Goal: Use online tool/utility: Utilize a website feature to perform a specific function

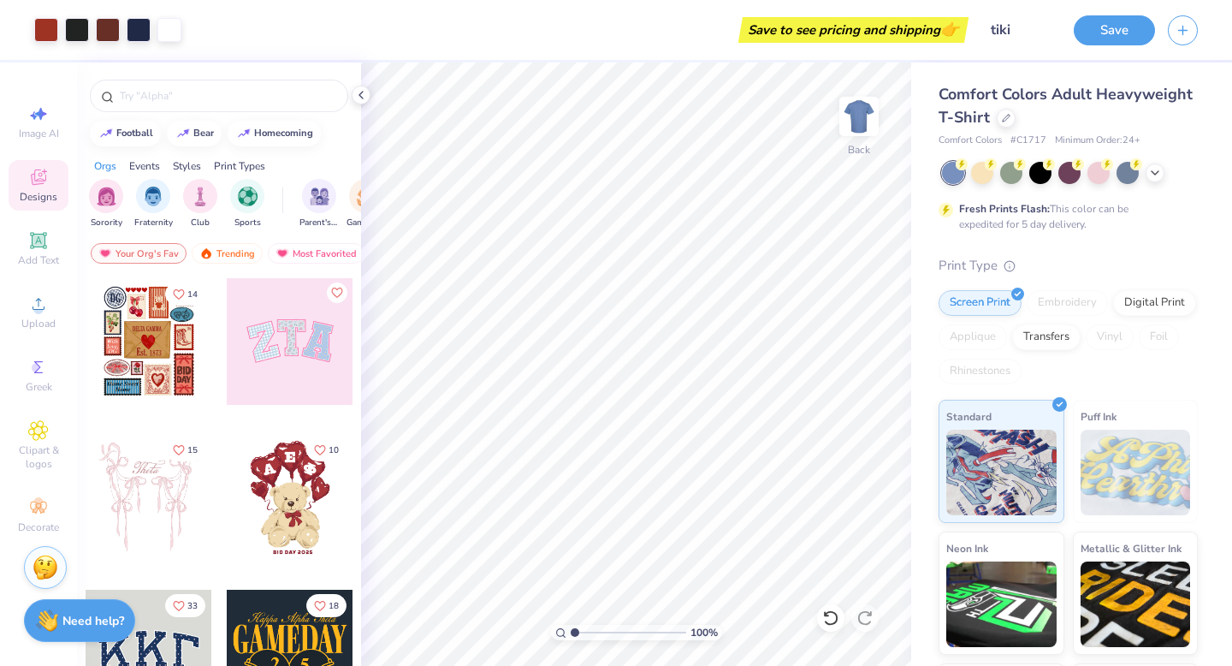
click at [1109, 42] on div "Save" at bounding box center [1114, 30] width 81 height 30
click at [1110, 33] on button "Save" at bounding box center [1114, 28] width 81 height 30
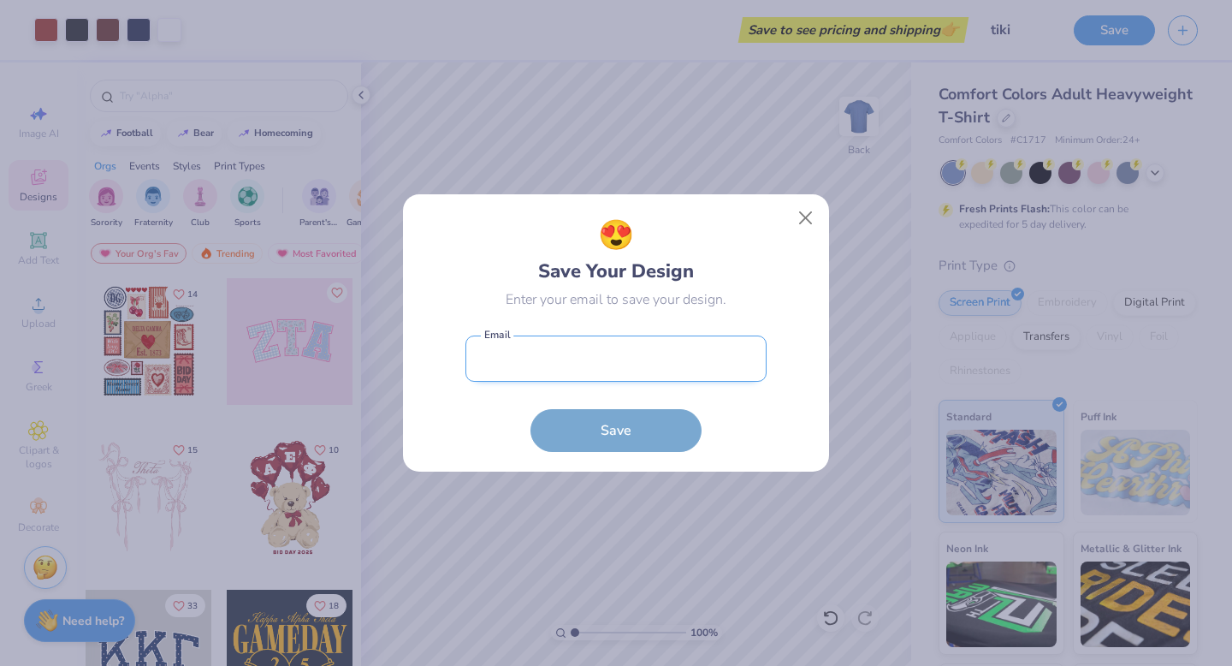
click at [713, 353] on input "email" at bounding box center [615, 358] width 301 height 47
type input "tikshita@freshprints.com"
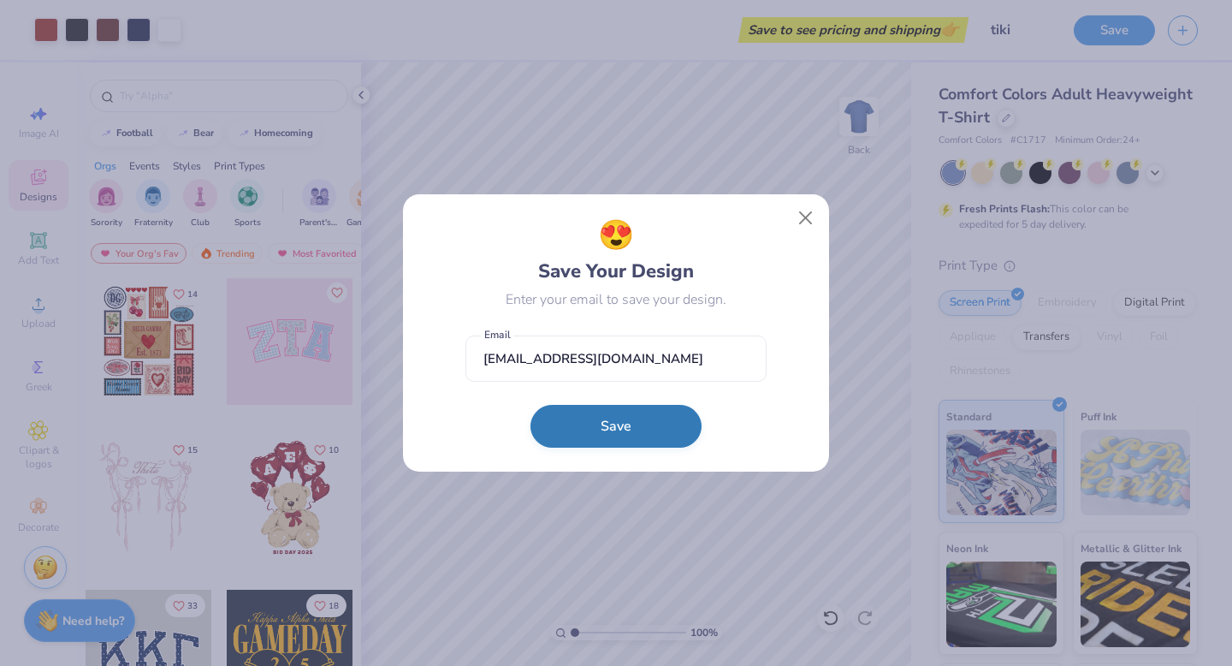
click at [643, 425] on button "Save" at bounding box center [615, 426] width 171 height 43
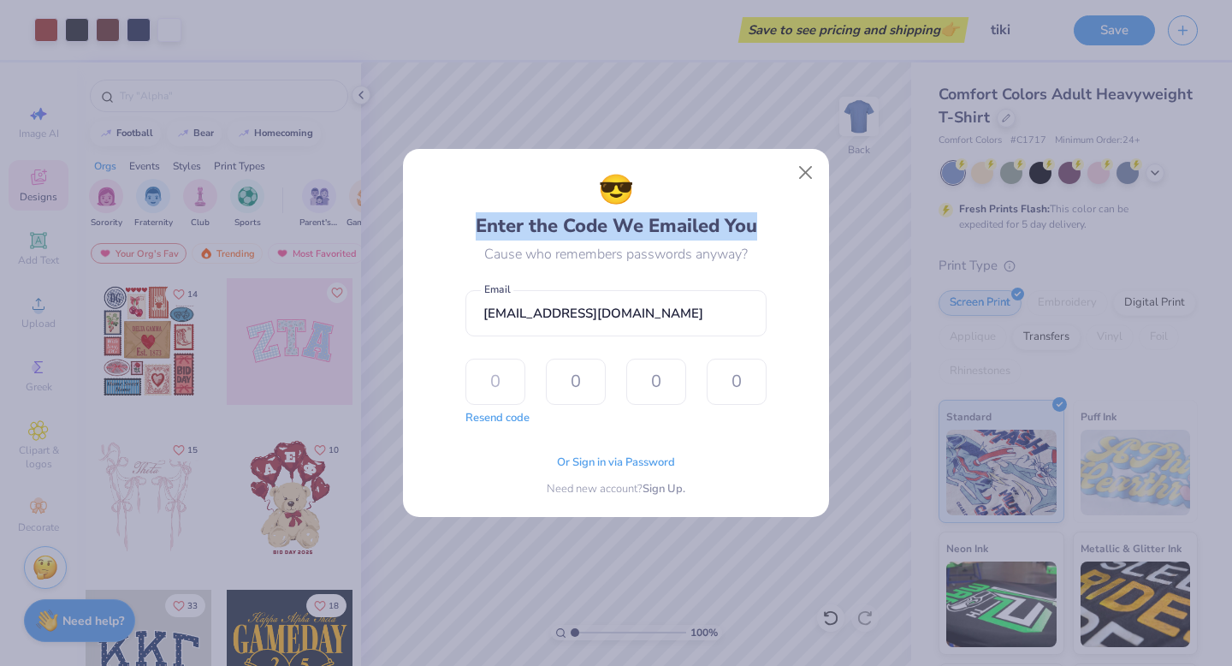
copy div "Enter the Code We Emailed You"
drag, startPoint x: 764, startPoint y: 222, endPoint x: 453, endPoint y: 224, distance: 311.4
click at [453, 224] on div "😎 Enter the Code We Emailed You Cause who remembers passwords anyway? tikshita@…" at bounding box center [617, 333] width 388 height 329
click at [562, 445] on div "Or Sign in via Password Need new account? Sign Up." at bounding box center [615, 471] width 301 height 54
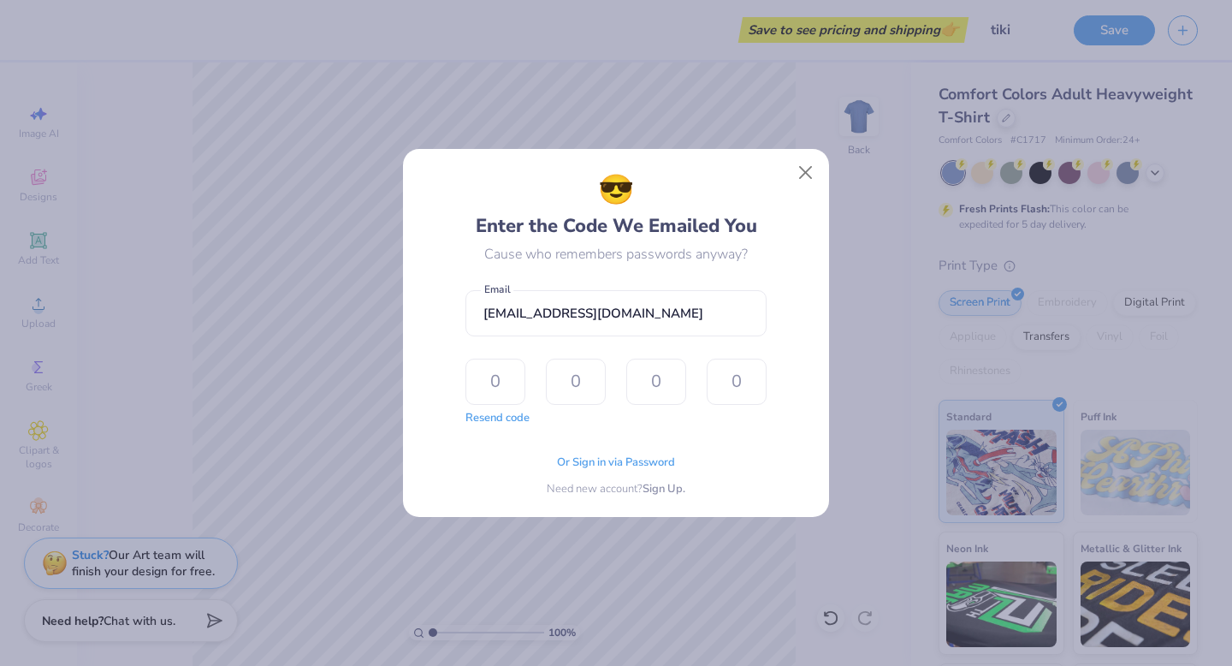
click at [178, 261] on div "😎 Enter the Code We Emailed You Cause who remembers passwords anyway? tikshita@…" at bounding box center [616, 333] width 1232 height 666
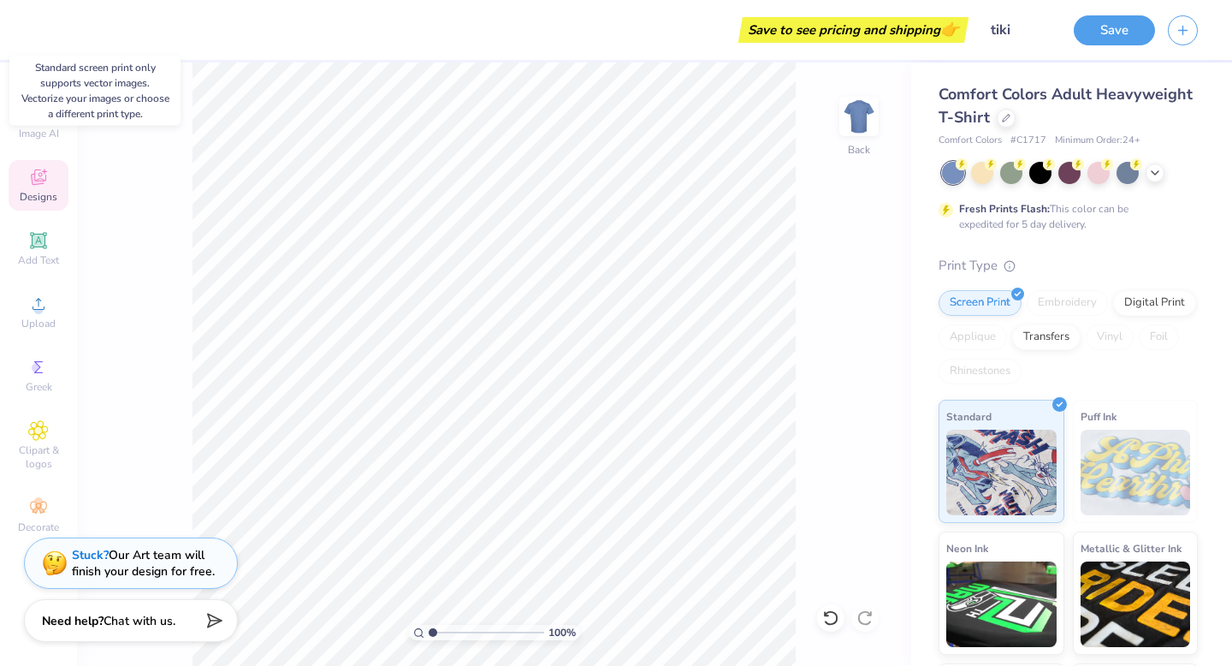
click at [42, 179] on icon at bounding box center [38, 176] width 15 height 15
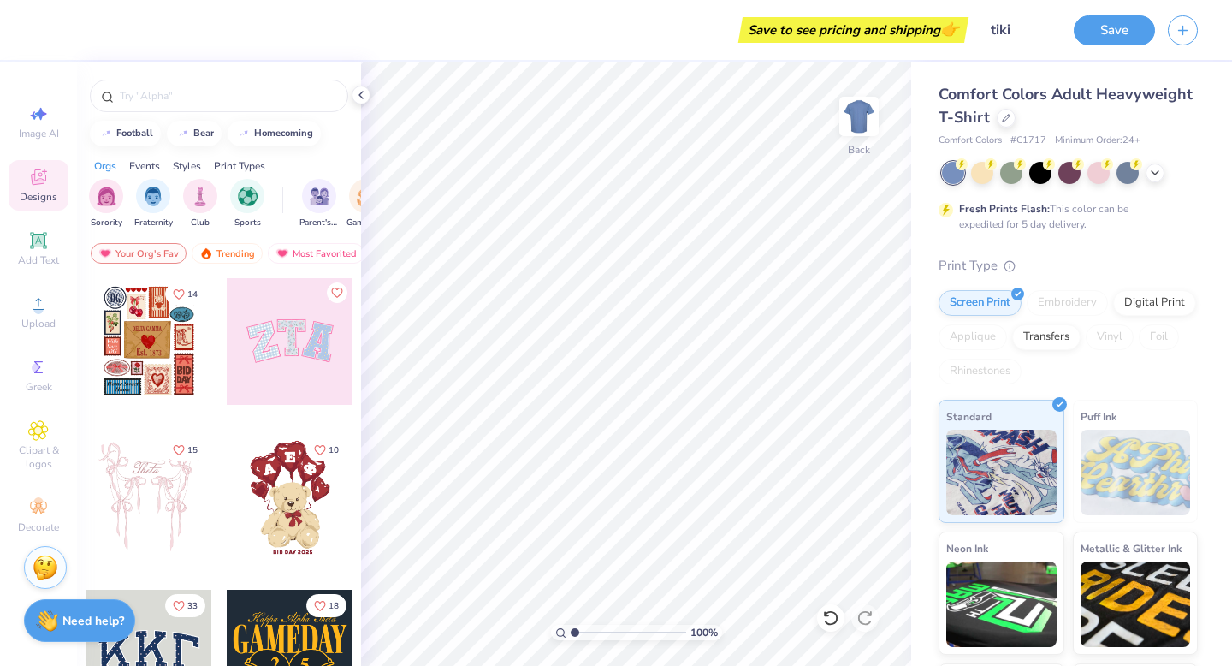
click at [293, 364] on div at bounding box center [290, 341] width 127 height 127
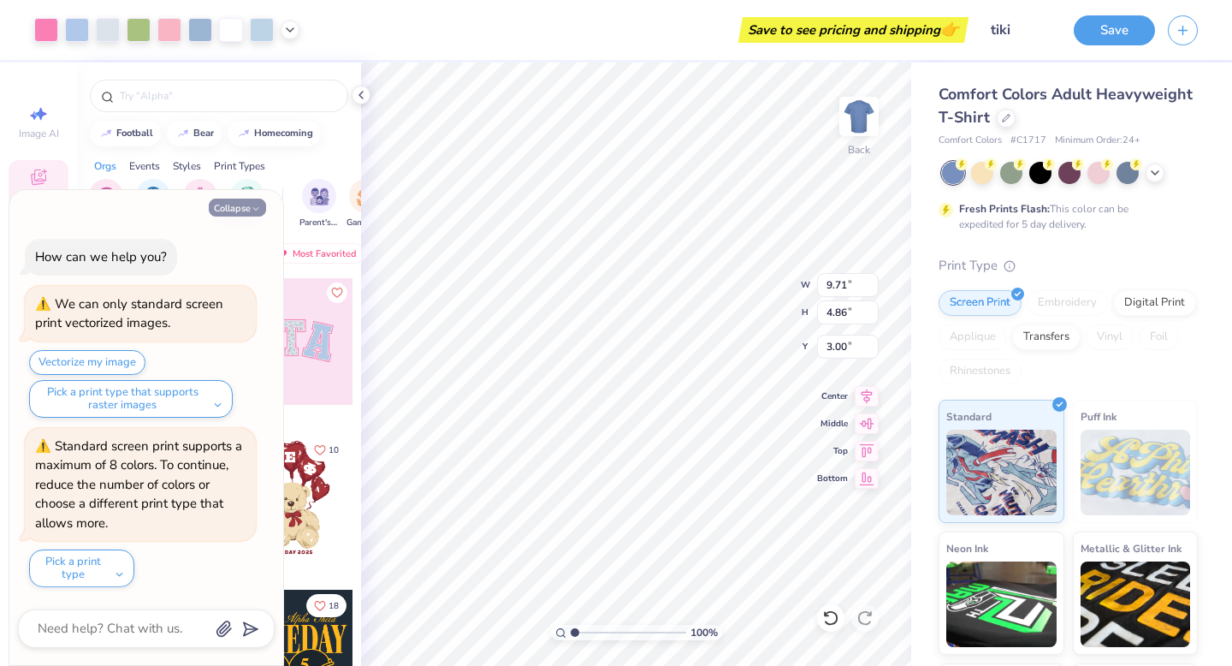
click at [247, 204] on button "Collapse" at bounding box center [237, 207] width 57 height 18
type textarea "x"
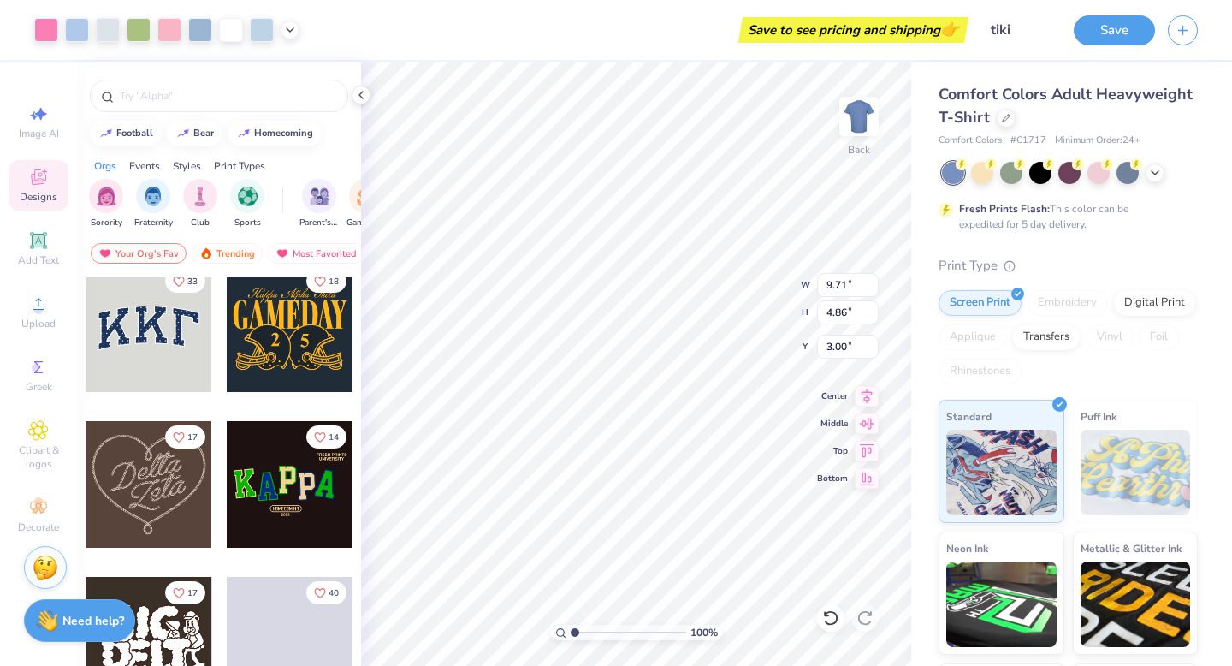
scroll to position [335, 0]
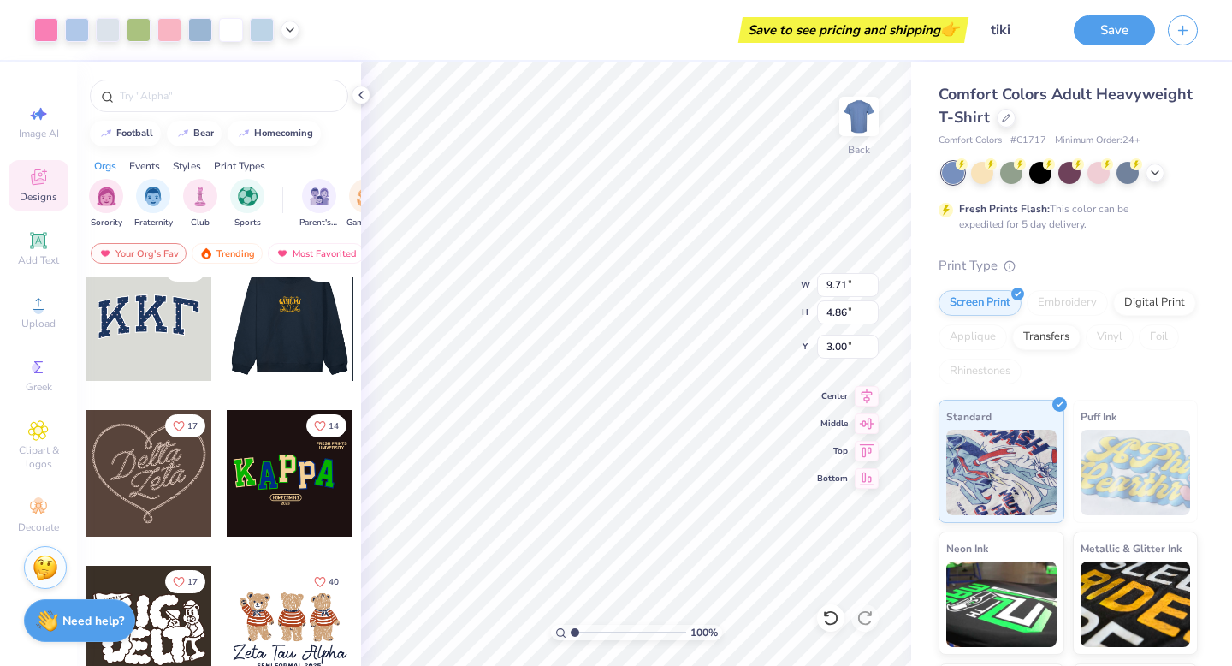
click at [290, 327] on div at bounding box center [289, 317] width 127 height 127
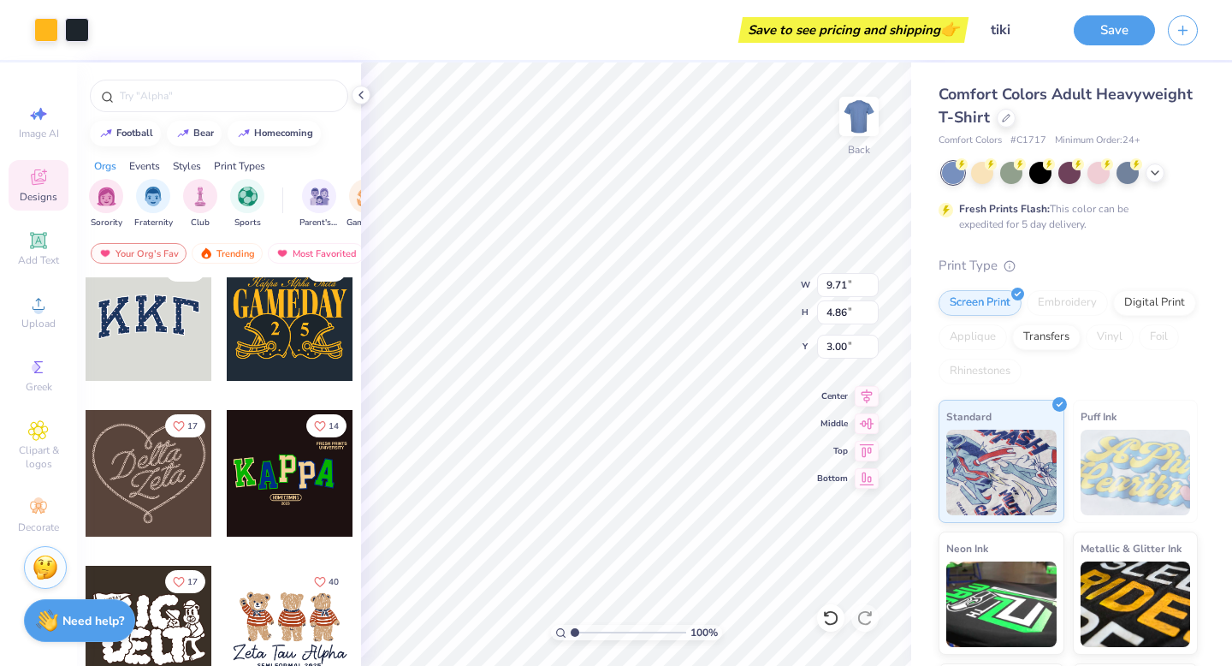
type input "5.27"
type input "3.83"
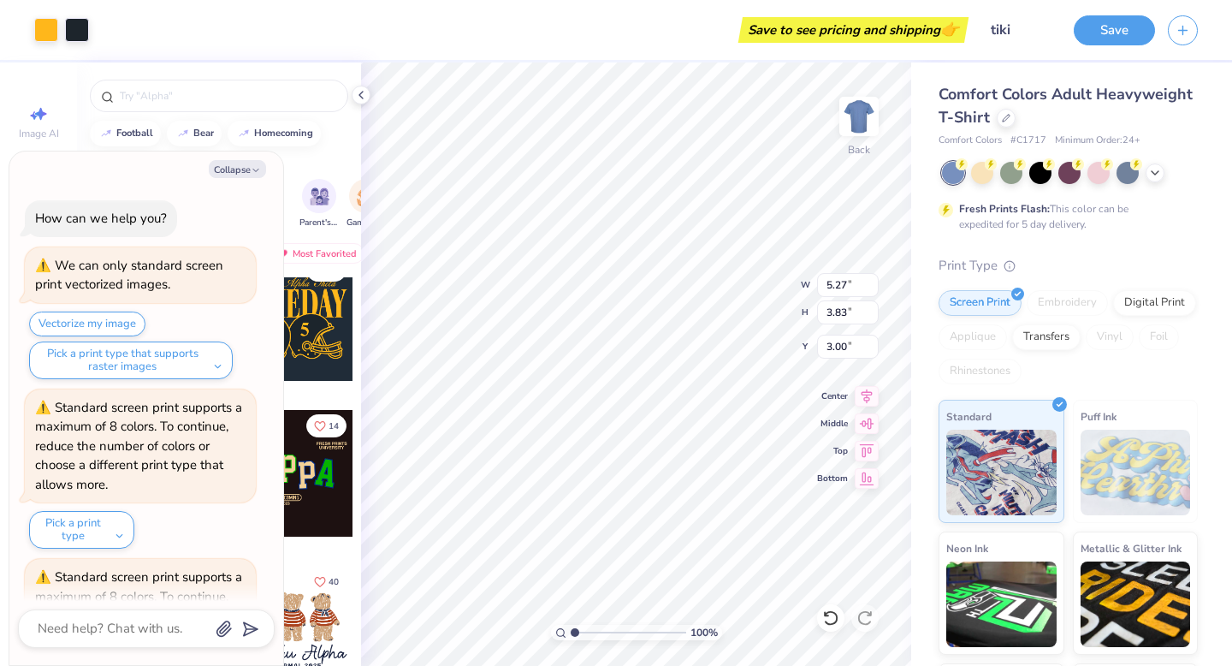
scroll to position [131, 0]
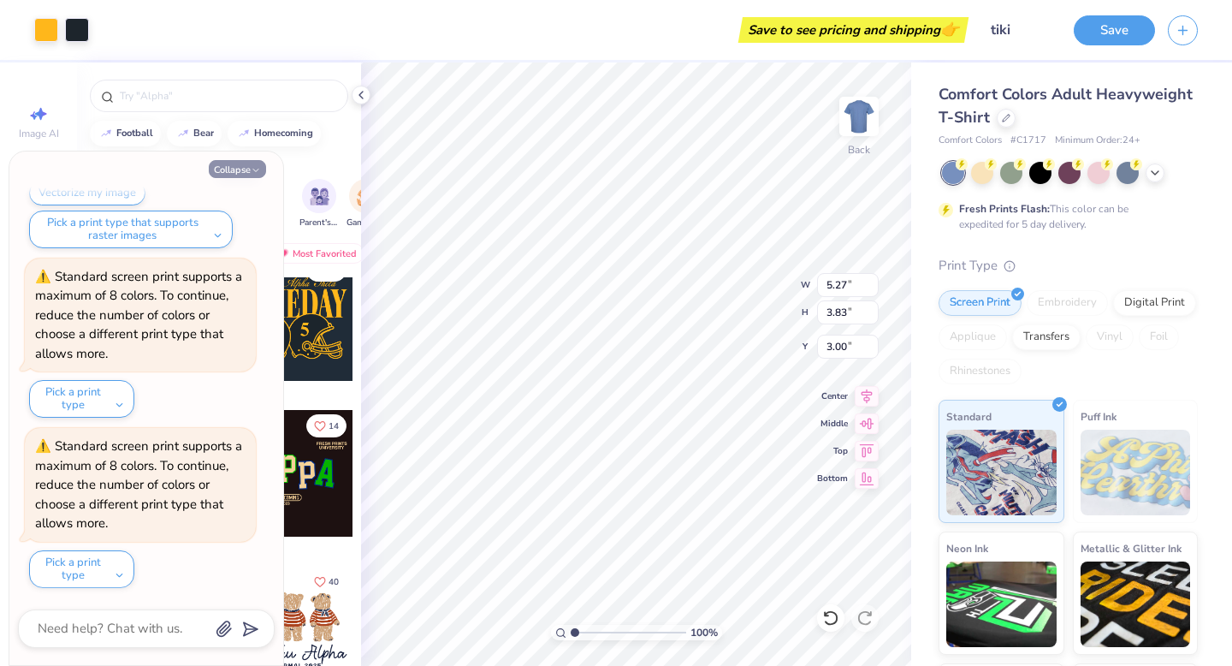
click at [244, 170] on button "Collapse" at bounding box center [237, 169] width 57 height 18
type textarea "x"
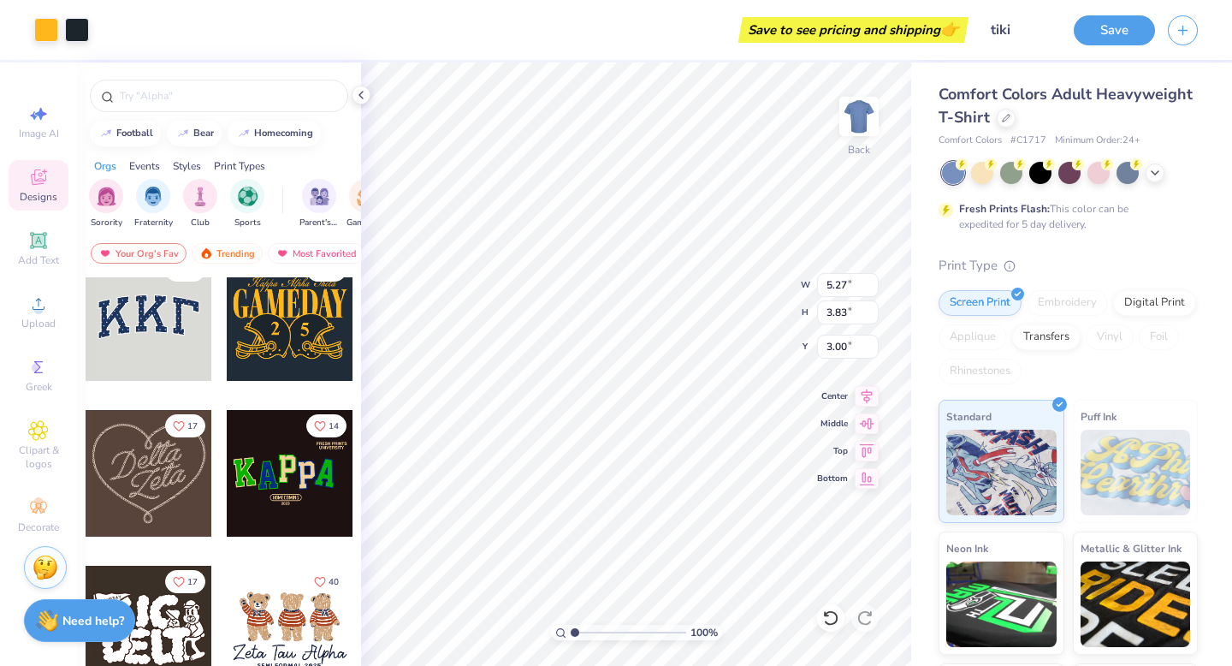
click at [280, 343] on div at bounding box center [290, 317] width 127 height 127
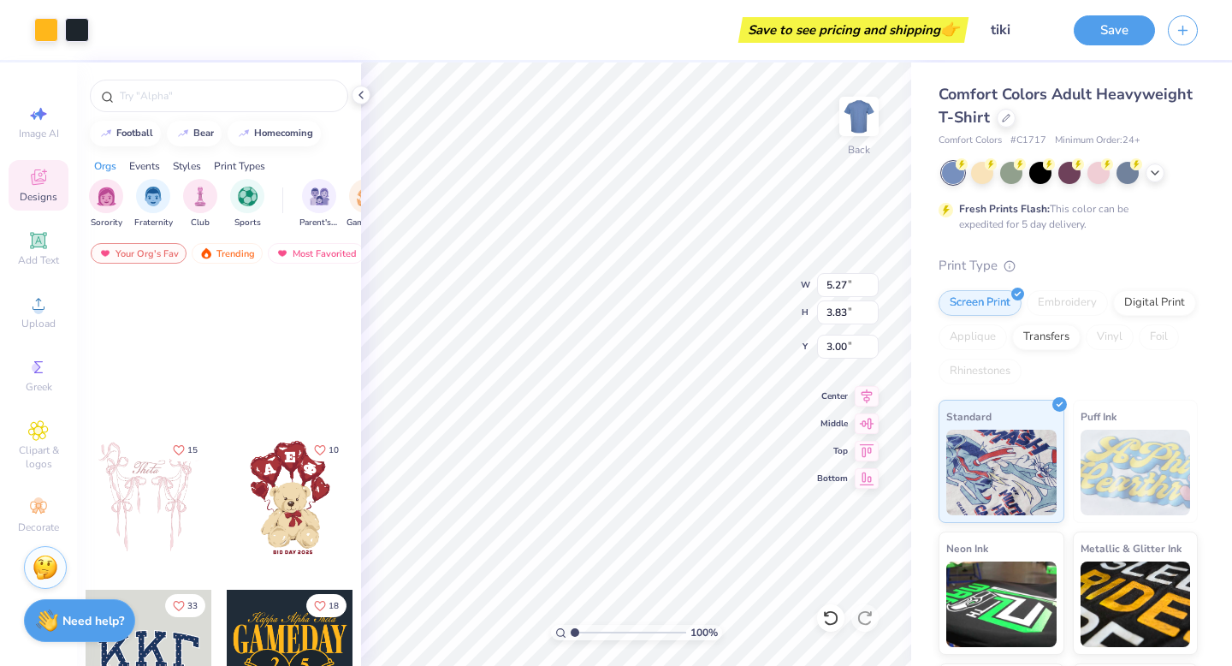
scroll to position [335, 0]
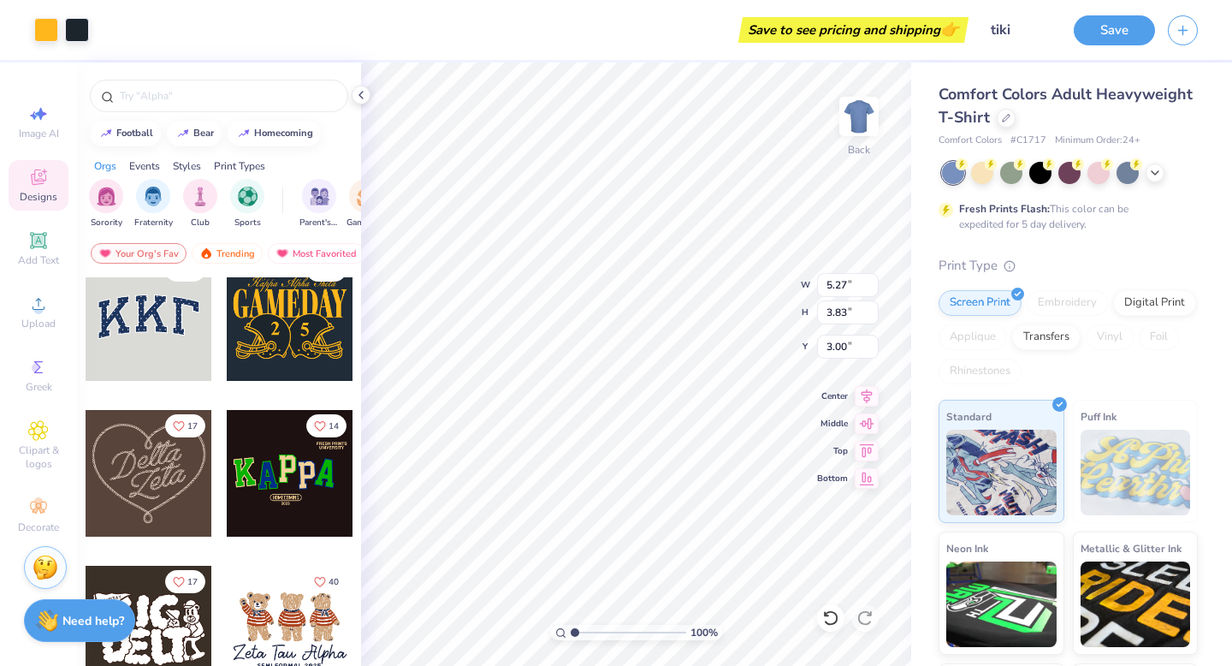
click at [269, 469] on div at bounding box center [290, 473] width 127 height 127
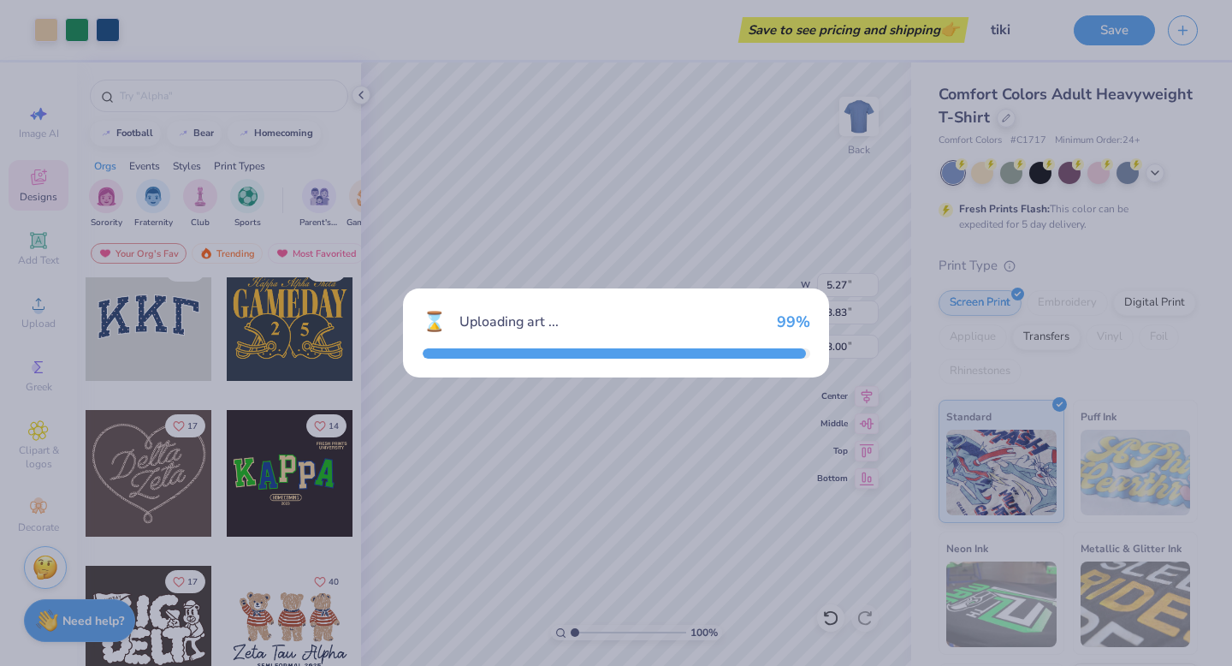
type input "9.92"
type input "5.51"
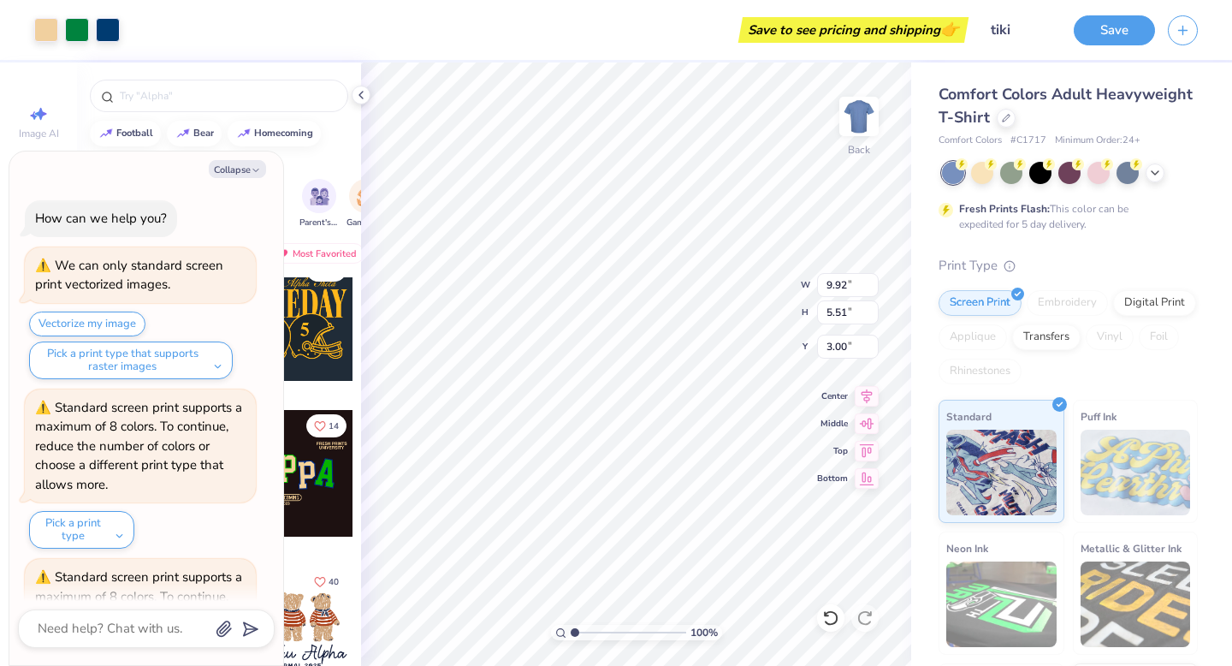
scroll to position [301, 0]
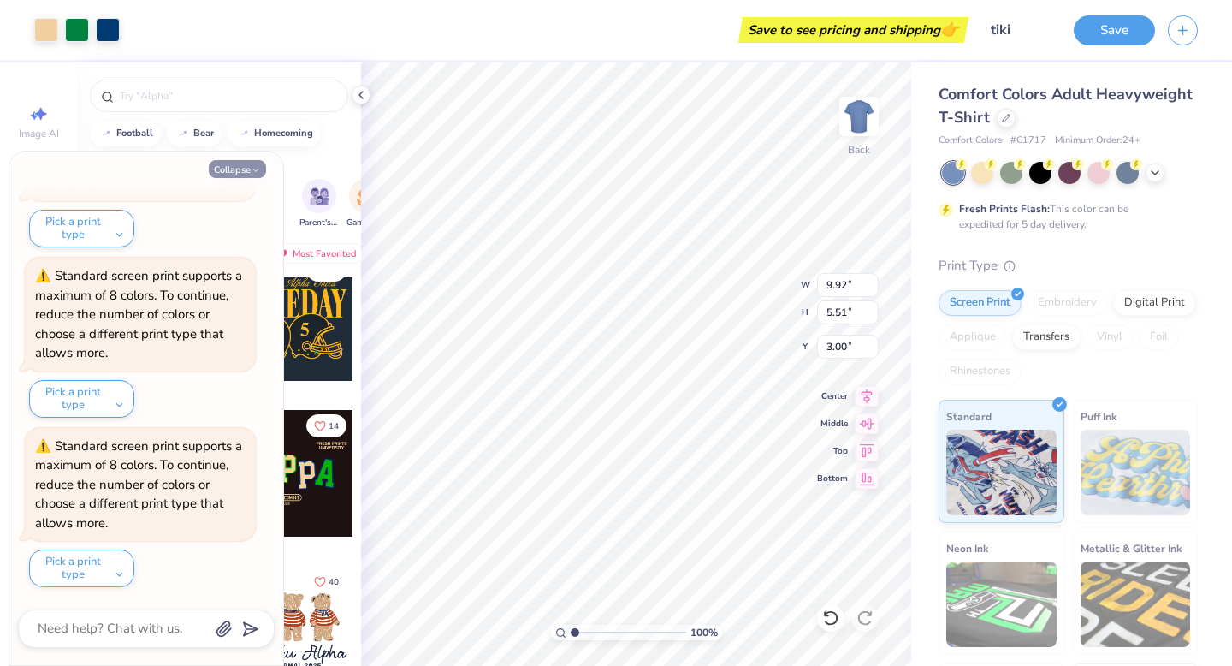
click at [238, 172] on button "Collapse" at bounding box center [237, 169] width 57 height 18
type textarea "x"
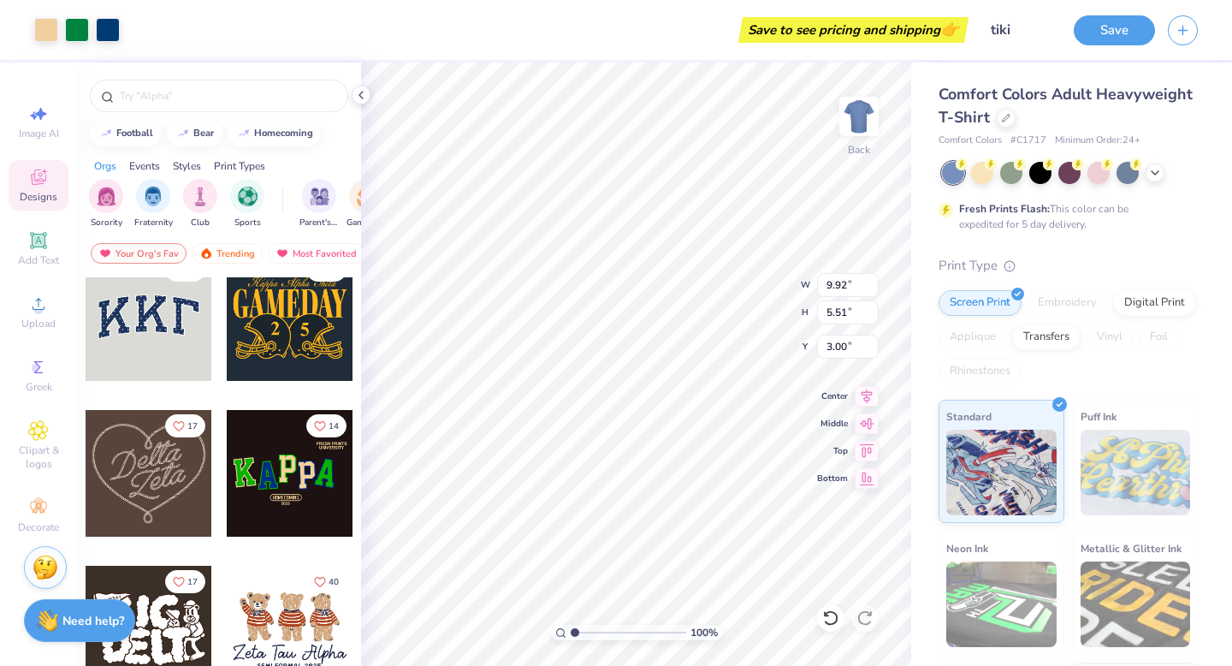
click at [288, 638] on div at bounding box center [290, 628] width 127 height 127
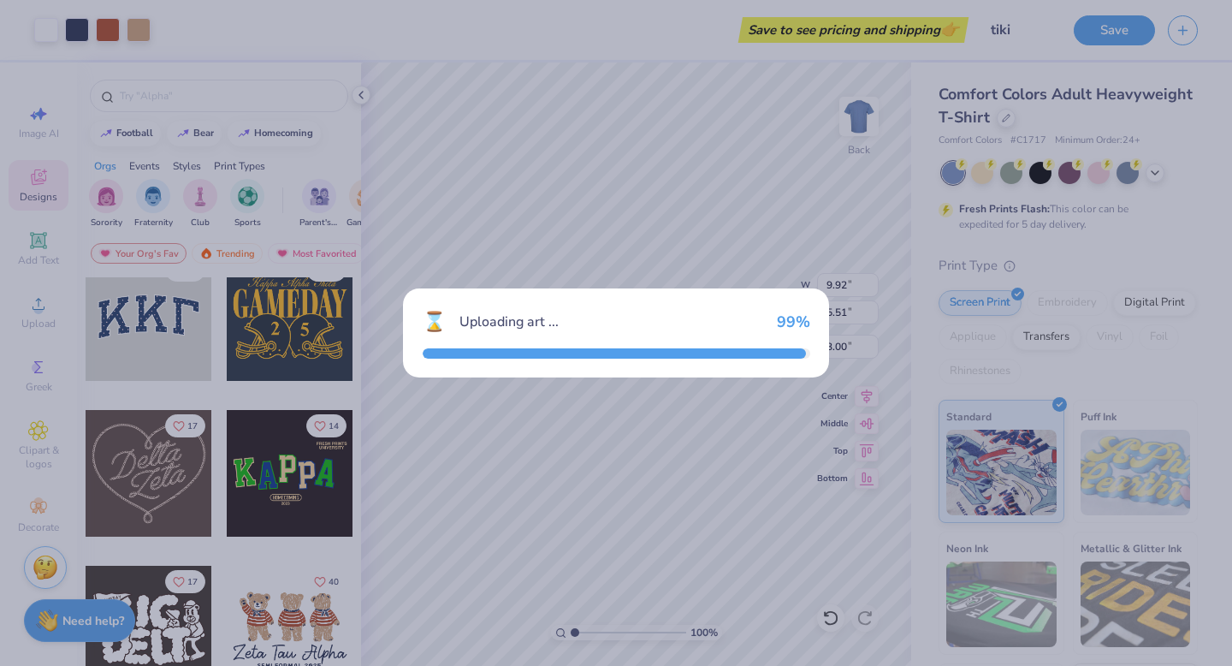
type input "7.64"
type input "5.17"
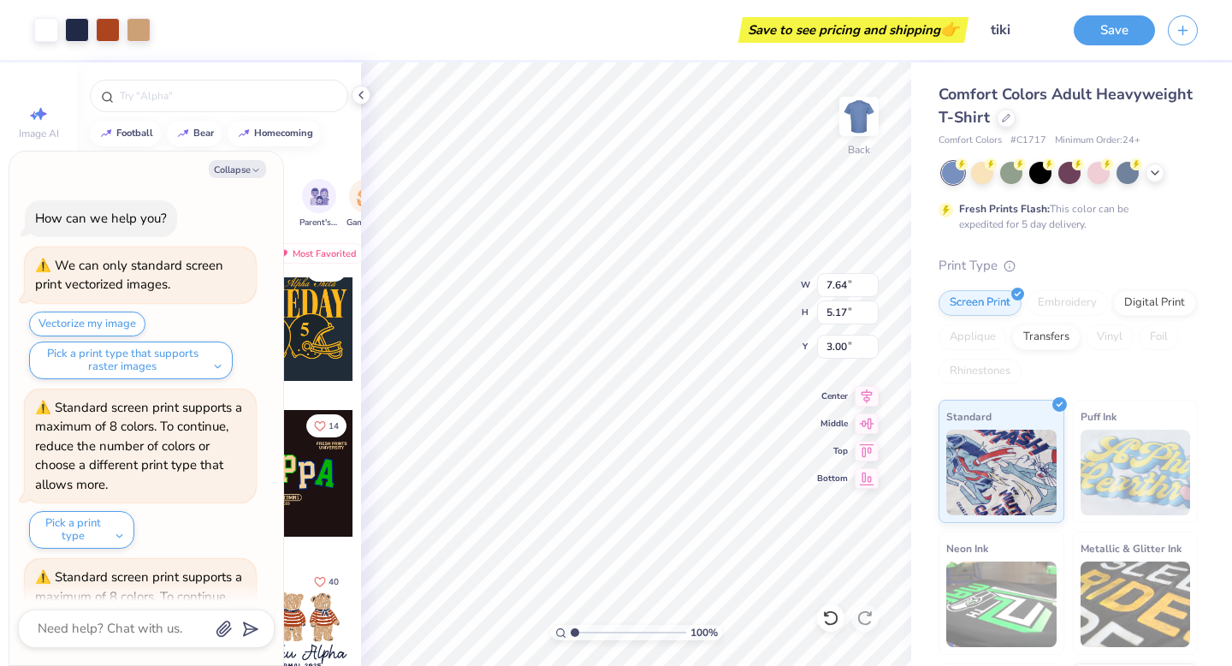
scroll to position [471, 0]
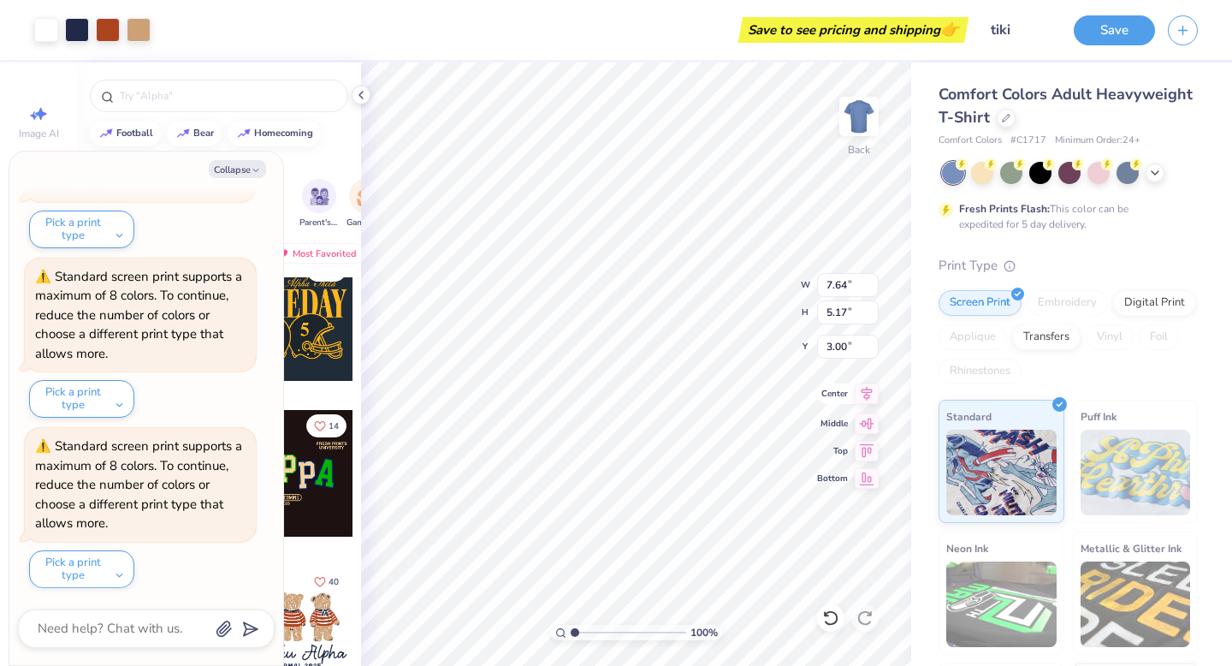
type textarea "x"
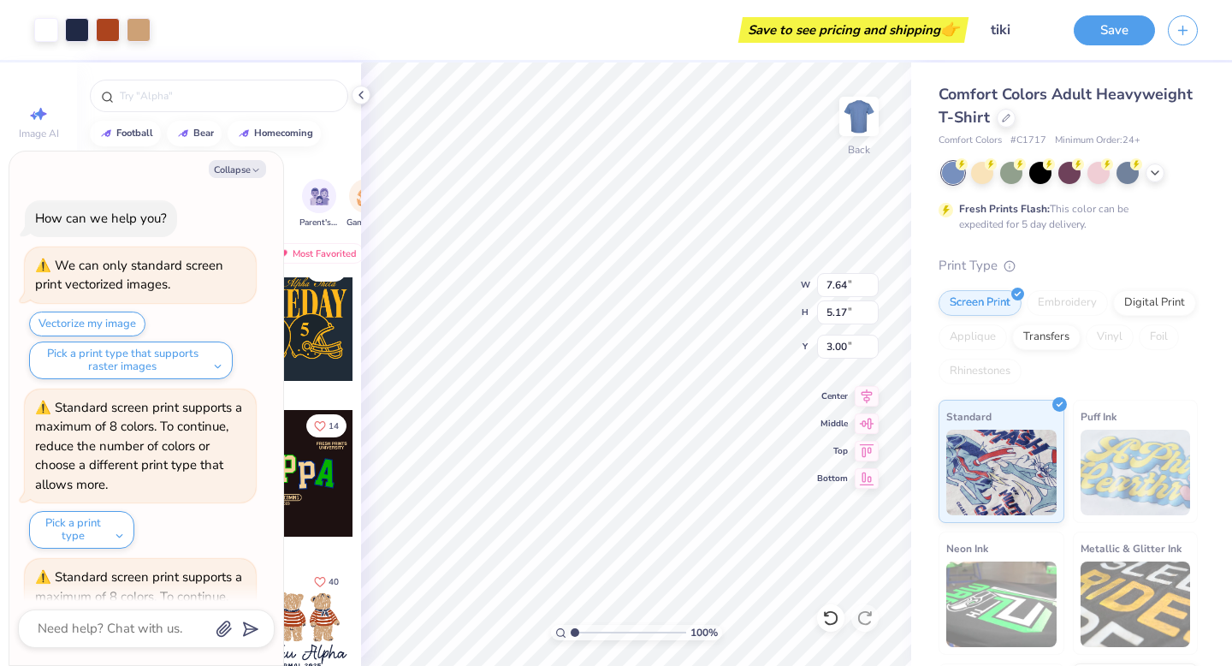
scroll to position [471, 0]
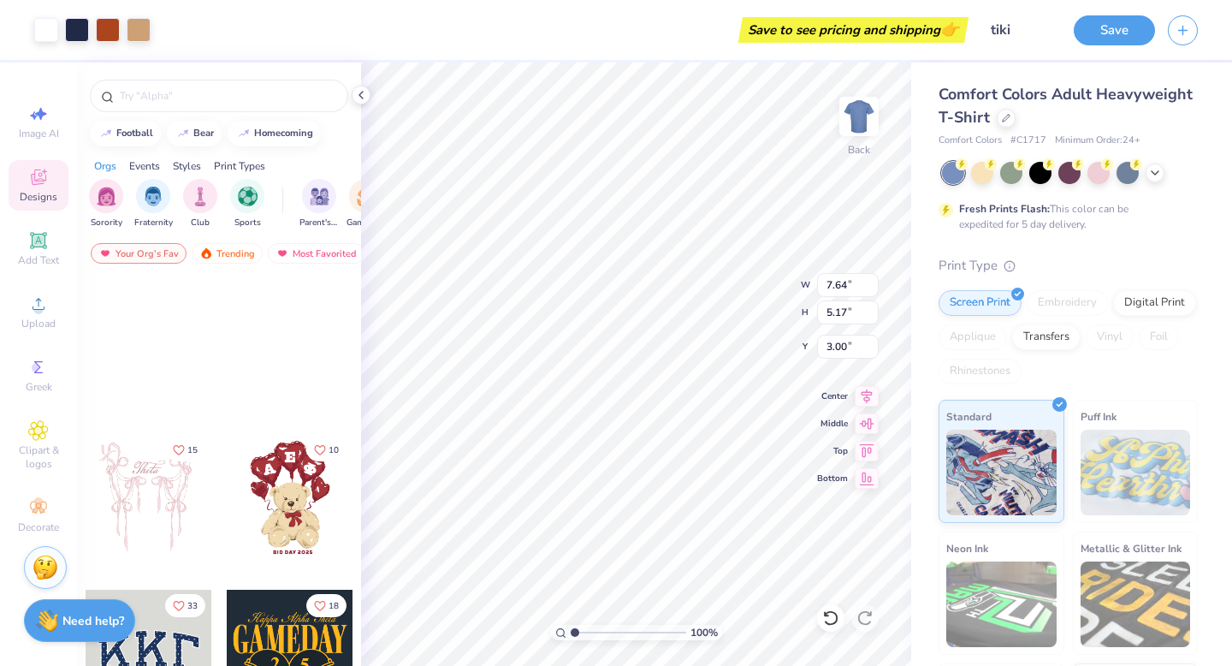
scroll to position [335, 0]
